Goal: Download file/media

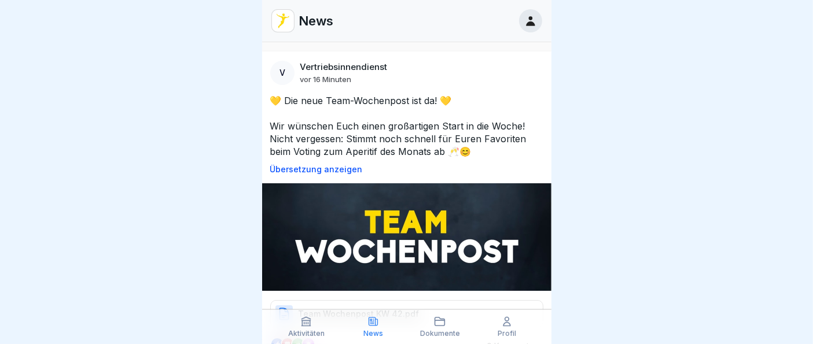
click at [550, 75] on body "News V Vertriebsinnendienst vor 16 Minuten 💛 Die neue Team-Wochenpost ist da! 💛…" at bounding box center [406, 172] width 813 height 344
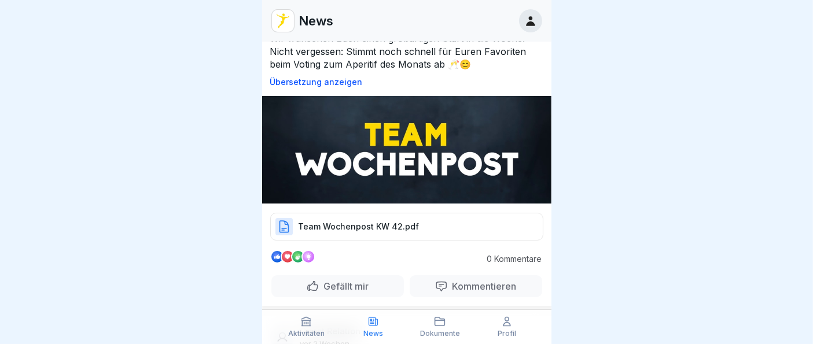
scroll to position [66, 0]
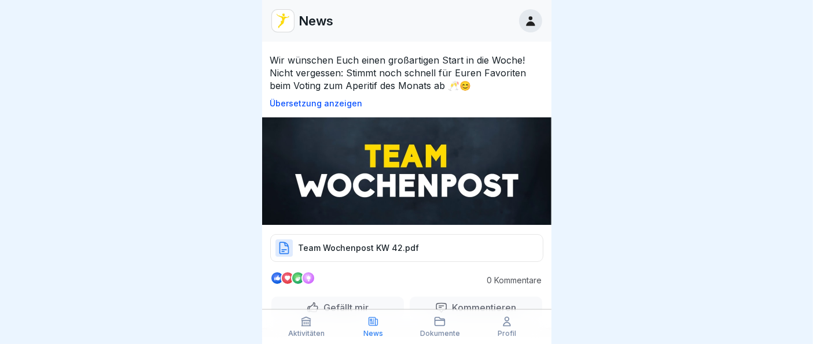
click at [385, 242] on p "Team Wochenpost KW 42.pdf" at bounding box center [359, 248] width 121 height 12
click at [324, 236] on div "Team Wochenpost KW 42.pdf" at bounding box center [406, 248] width 273 height 28
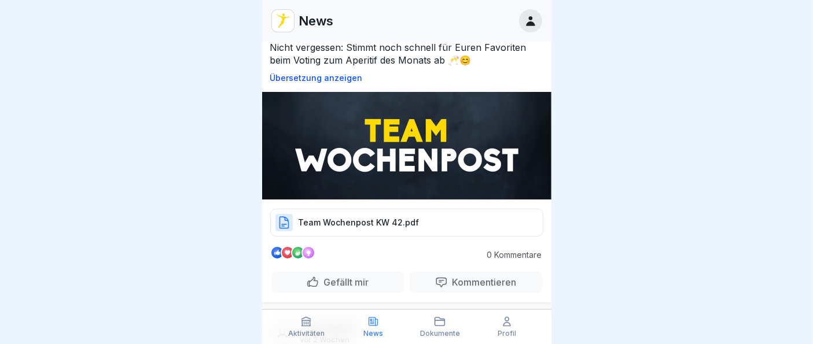
scroll to position [0, 0]
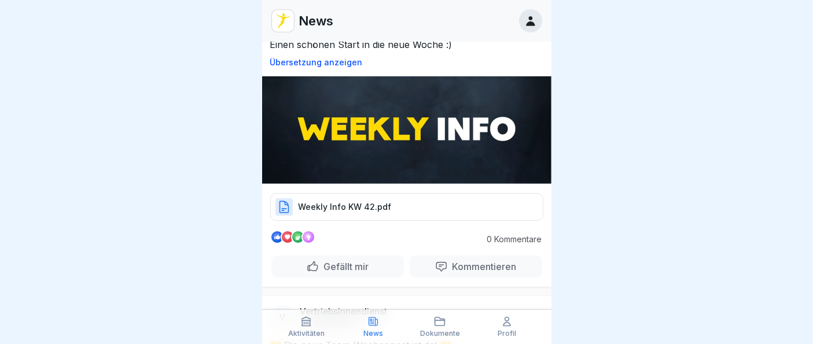
scroll to position [159, 0]
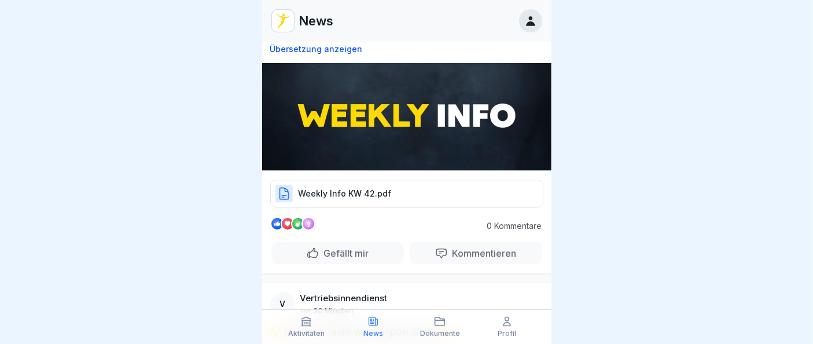
click at [366, 189] on p "Weekly Info KW 42.pdf" at bounding box center [345, 194] width 93 height 12
